Goal: Find specific page/section: Find specific page/section

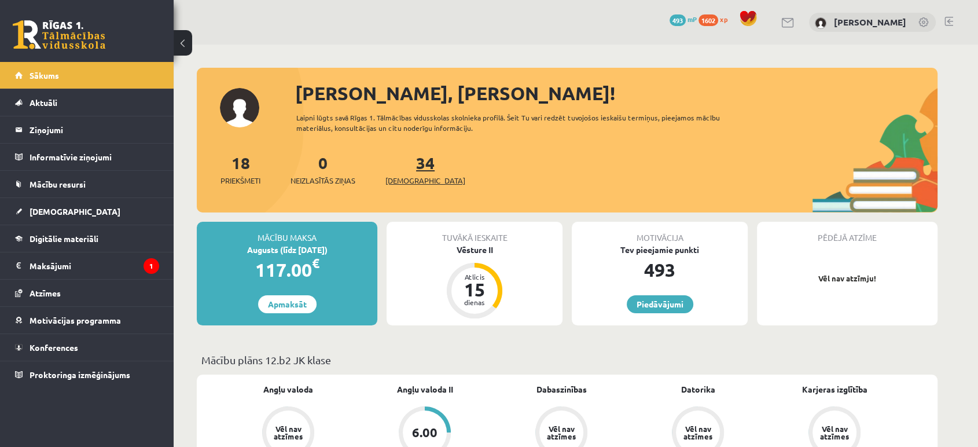
click at [409, 179] on span "[DEMOGRAPHIC_DATA]" at bounding box center [426, 181] width 80 height 12
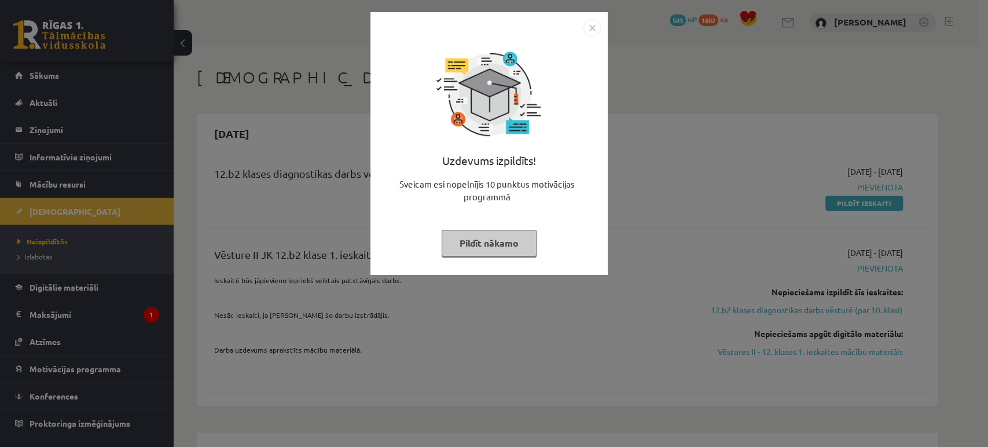
click at [589, 36] on img "Close" at bounding box center [592, 27] width 17 height 17
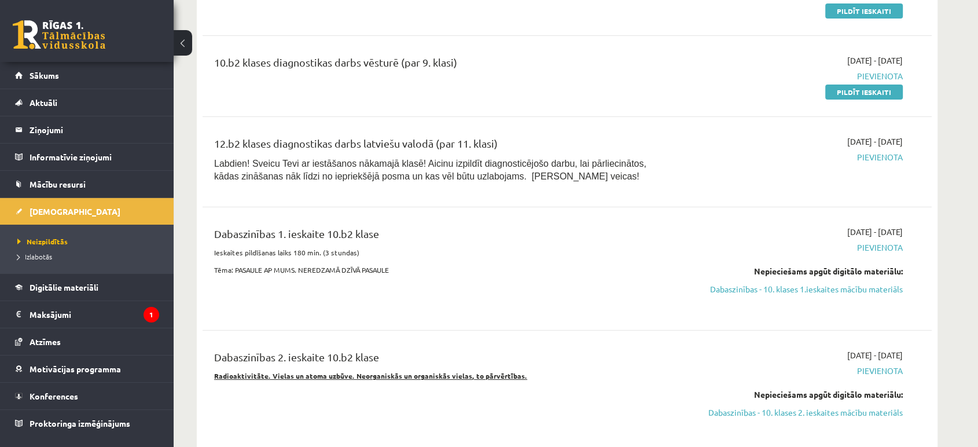
scroll to position [3535, 0]
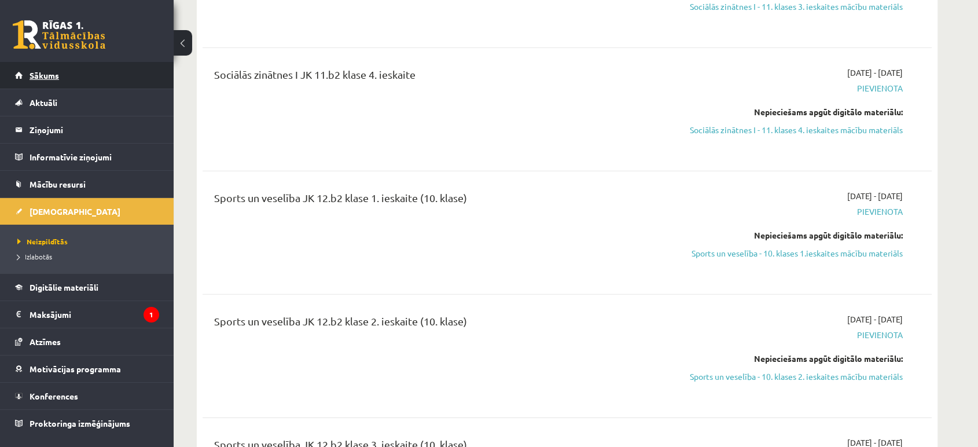
click at [63, 67] on link "Sākums" at bounding box center [87, 75] width 144 height 27
